Goal: Navigation & Orientation: Find specific page/section

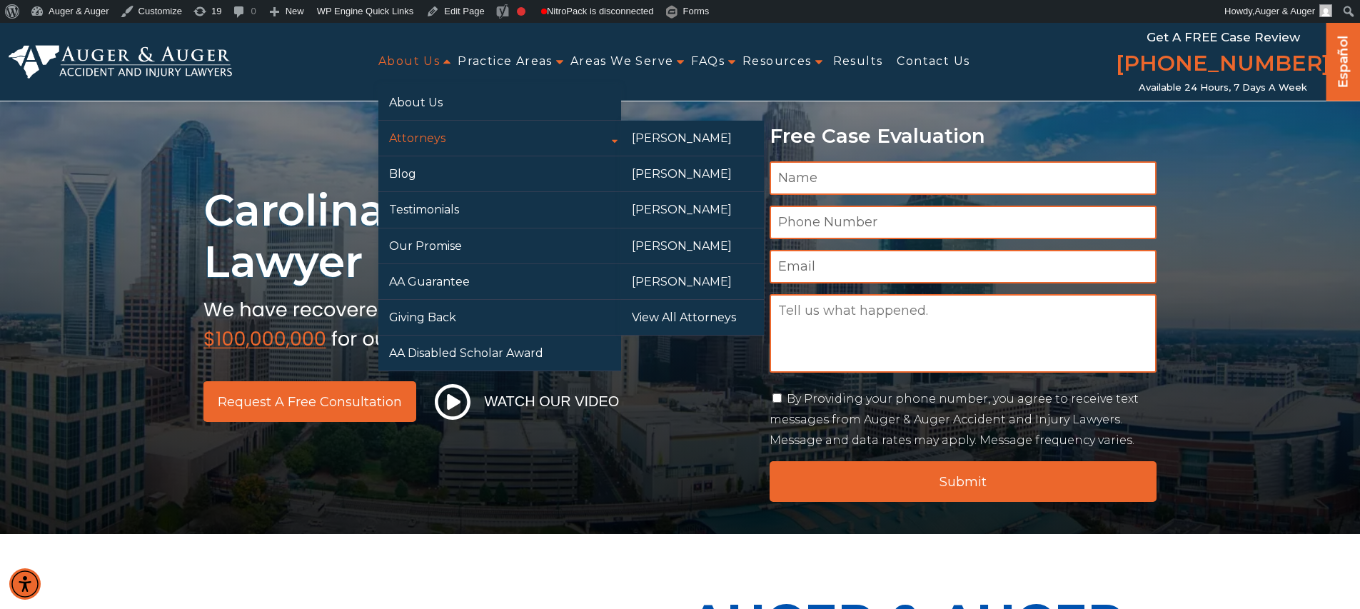
click at [414, 139] on link "Attorneys" at bounding box center [499, 138] width 243 height 35
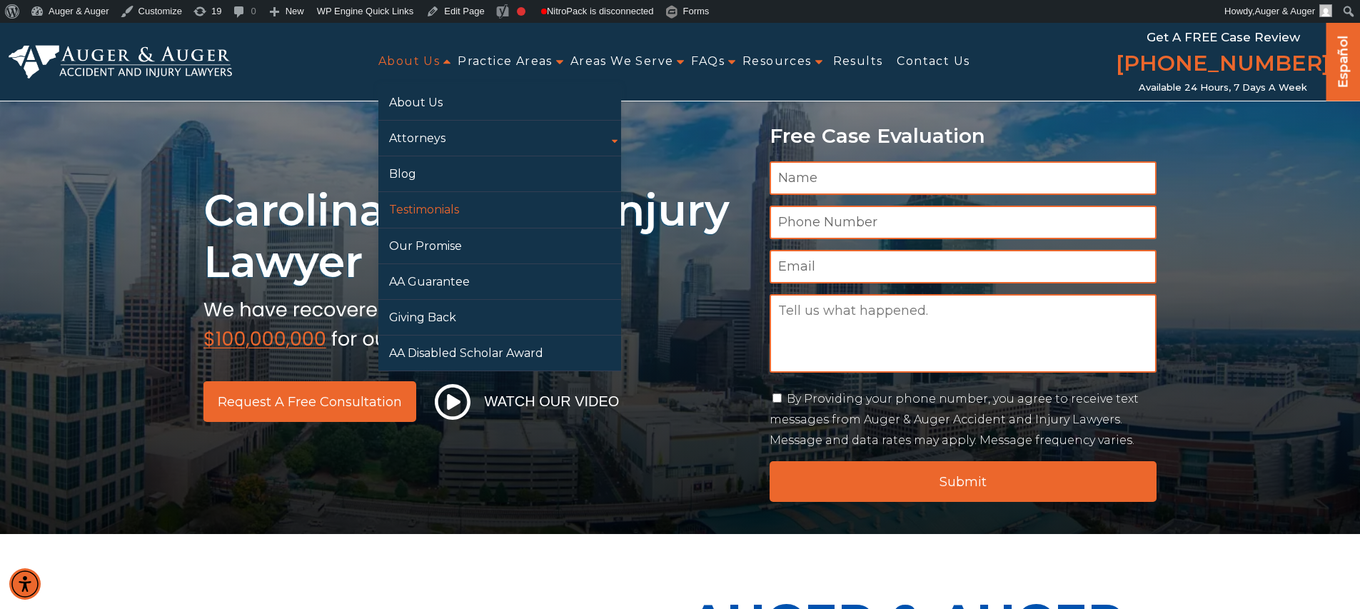
click at [403, 217] on link "Testimonials" at bounding box center [499, 209] width 243 height 35
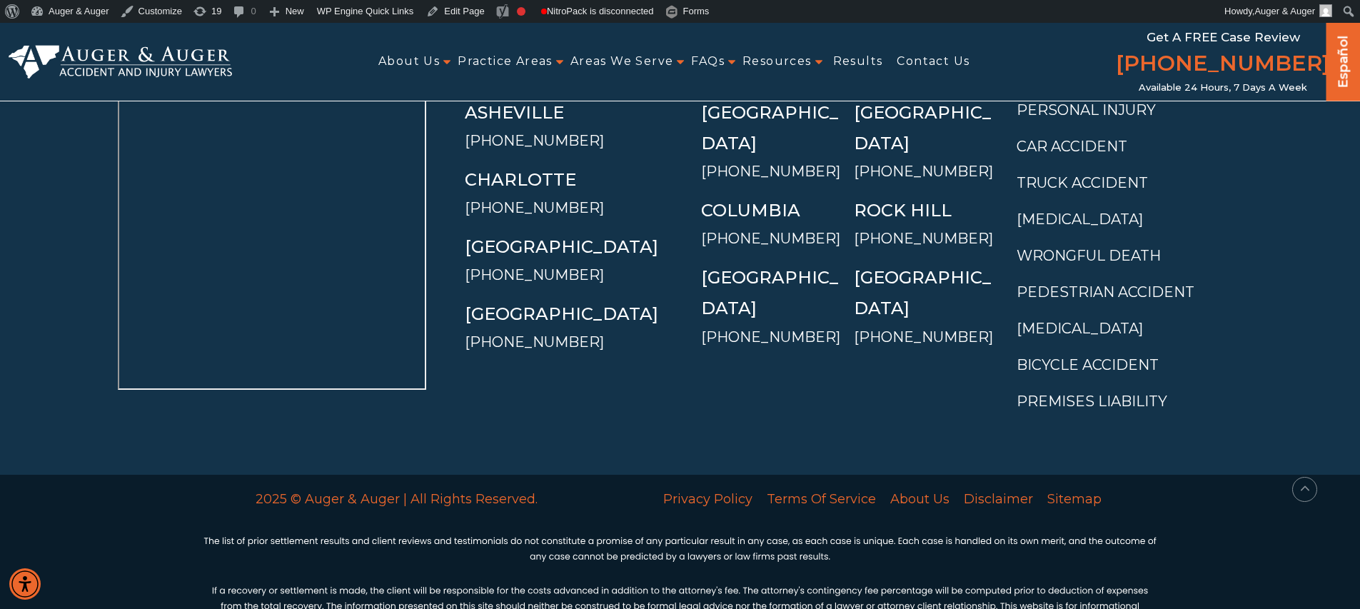
scroll to position [2705, 0]
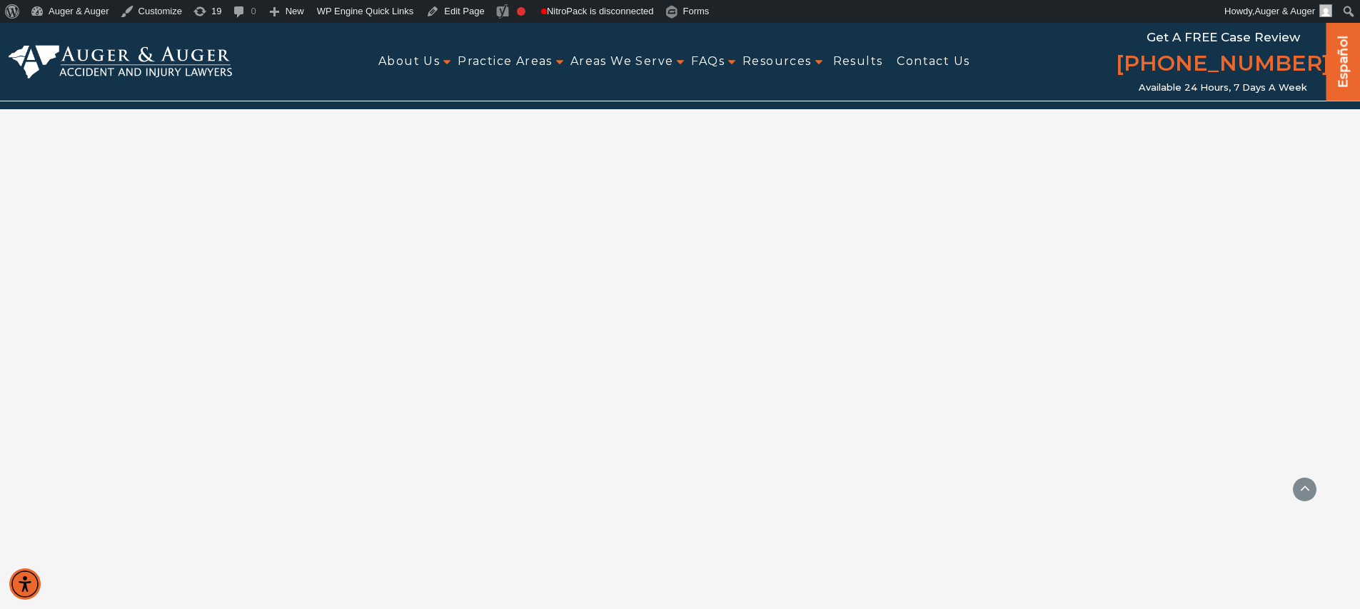
scroll to position [1484, 0]
